Goal: Task Accomplishment & Management: Manage account settings

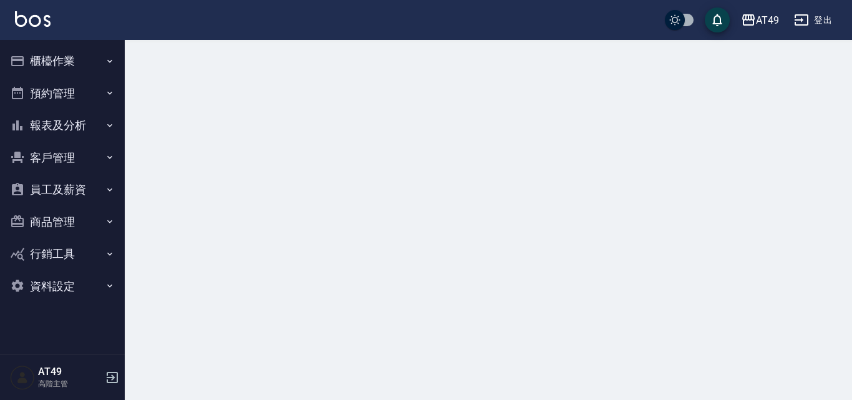
click at [56, 67] on button "櫃檯作業" at bounding box center [62, 61] width 115 height 32
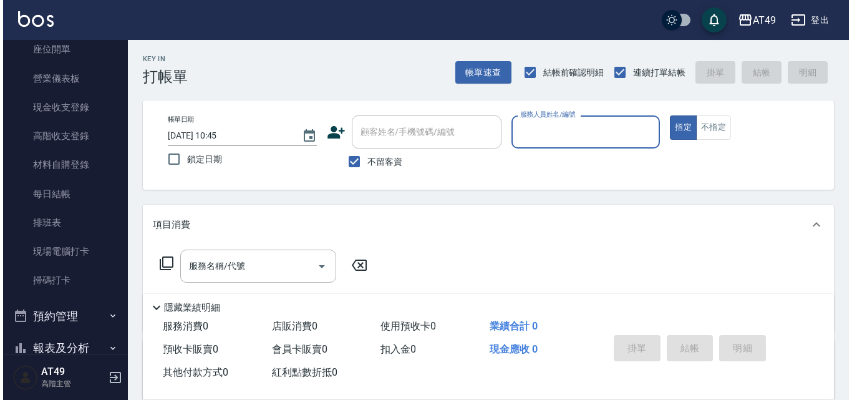
scroll to position [187, 0]
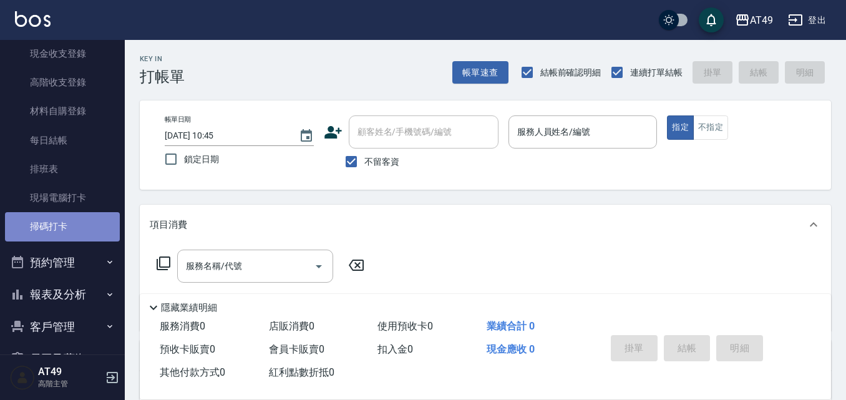
click at [79, 212] on link "掃碼打卡" at bounding box center [62, 226] width 115 height 29
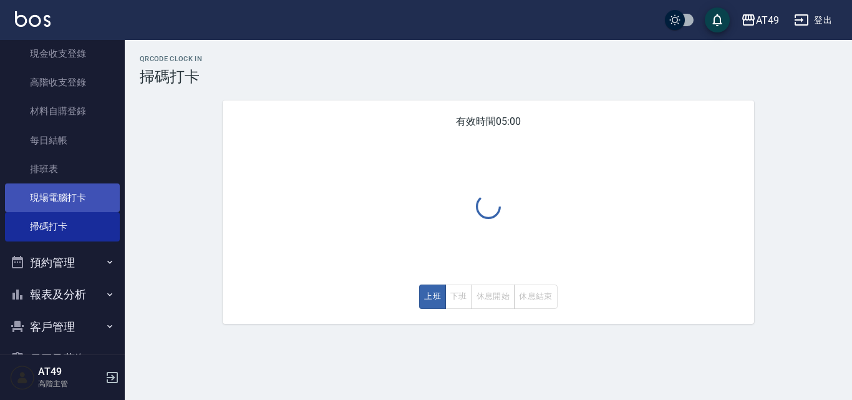
click at [84, 195] on link "現場電腦打卡" at bounding box center [62, 197] width 115 height 29
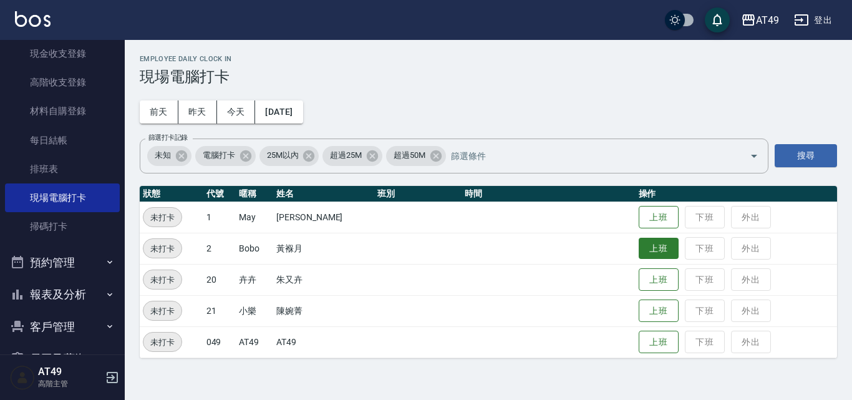
click at [661, 251] on button "上班" at bounding box center [659, 249] width 40 height 22
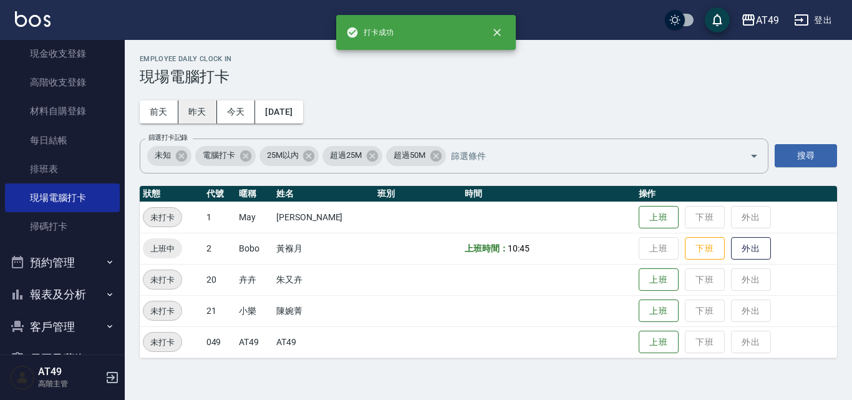
click at [195, 110] on button "昨天" at bounding box center [197, 111] width 39 height 23
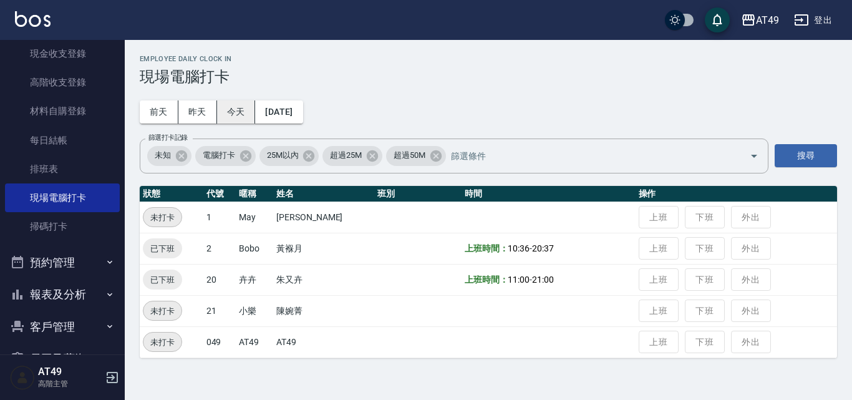
click at [225, 110] on button "今天" at bounding box center [236, 111] width 39 height 23
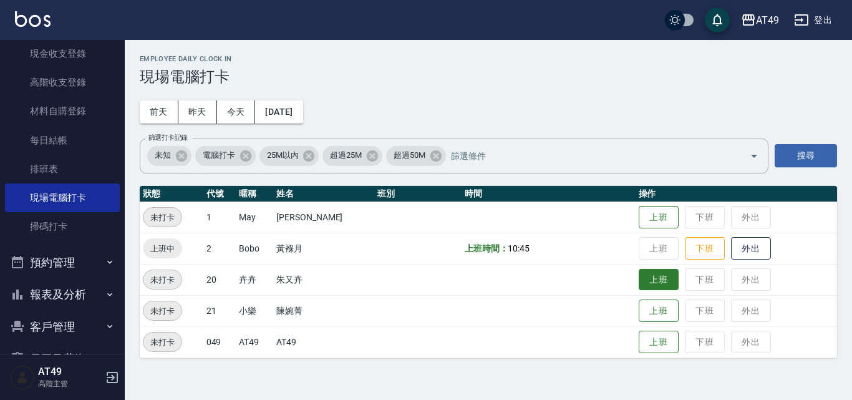
click at [663, 281] on button "上班" at bounding box center [659, 280] width 40 height 22
